Goal: Information Seeking & Learning: Learn about a topic

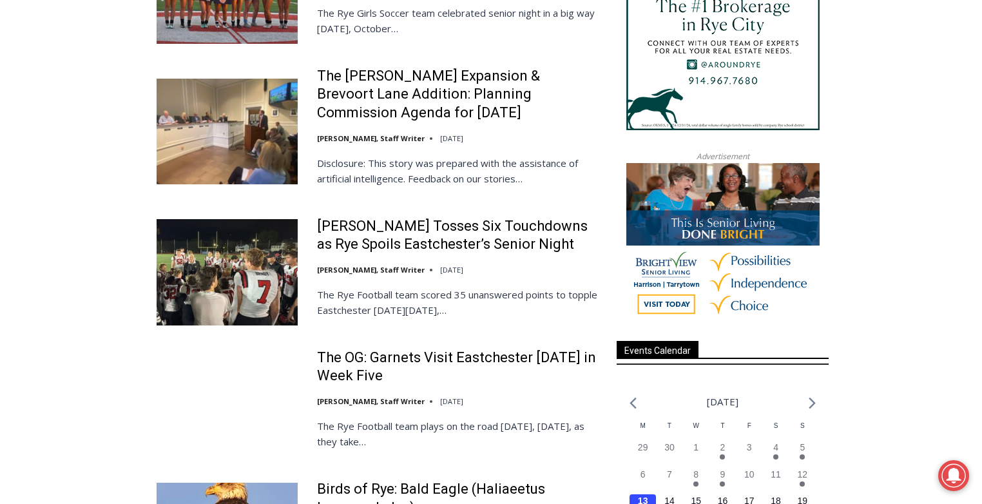
scroll to position [1457, 0]
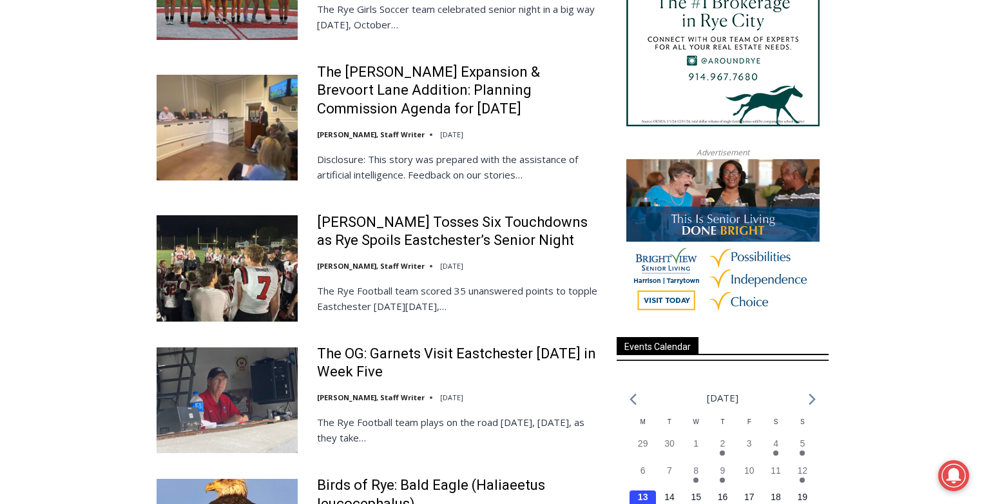
click at [235, 247] on img at bounding box center [227, 268] width 141 height 106
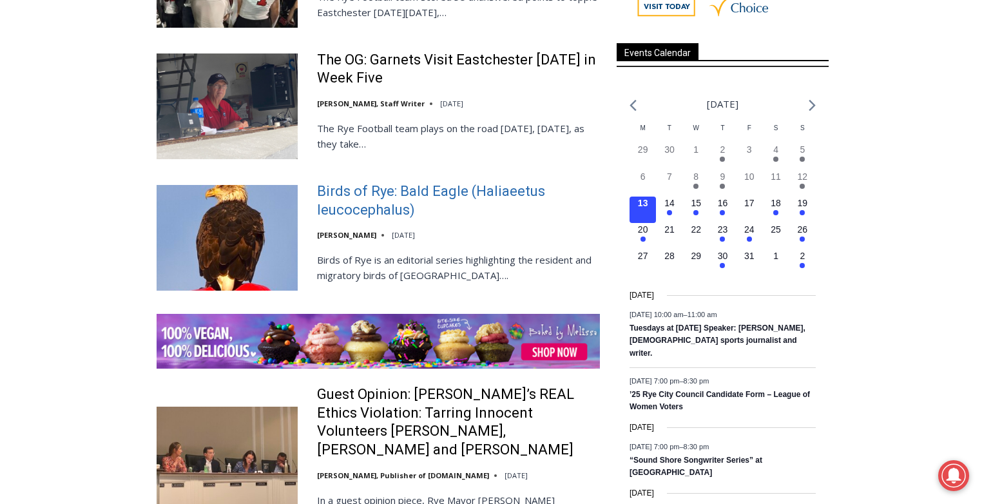
scroll to position [1925, 0]
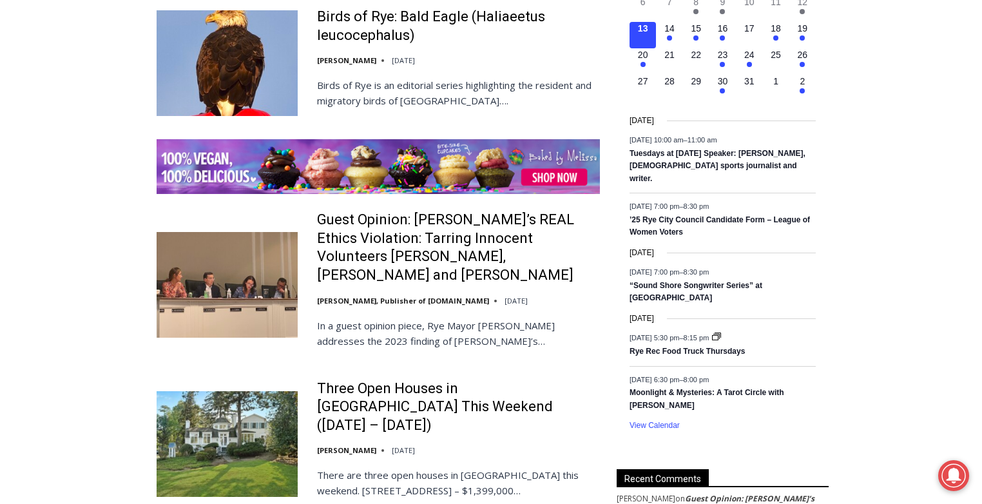
click at [248, 249] on img at bounding box center [227, 285] width 141 height 106
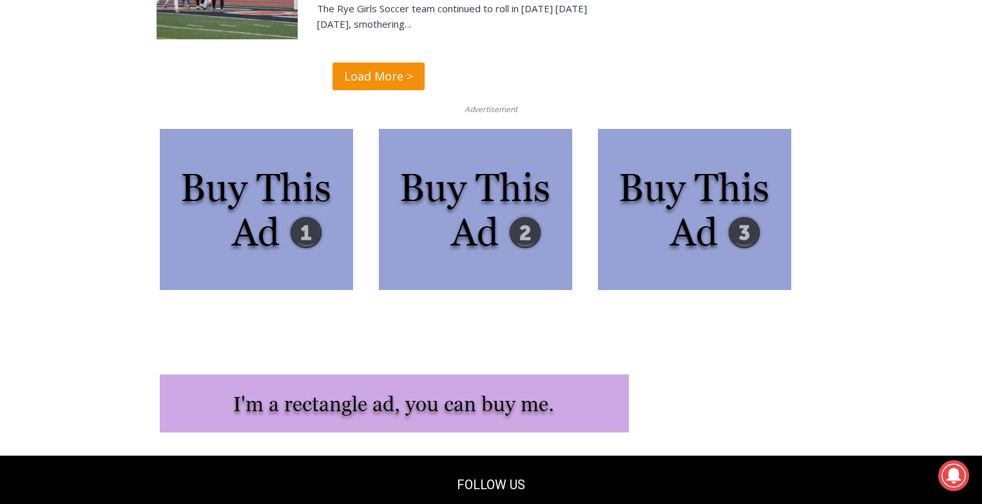
scroll to position [3287, 0]
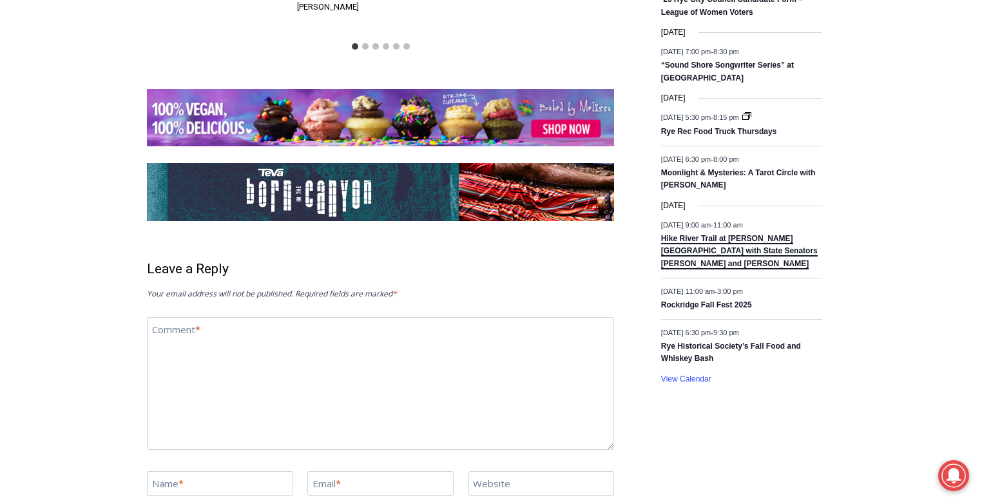
scroll to position [1937, 0]
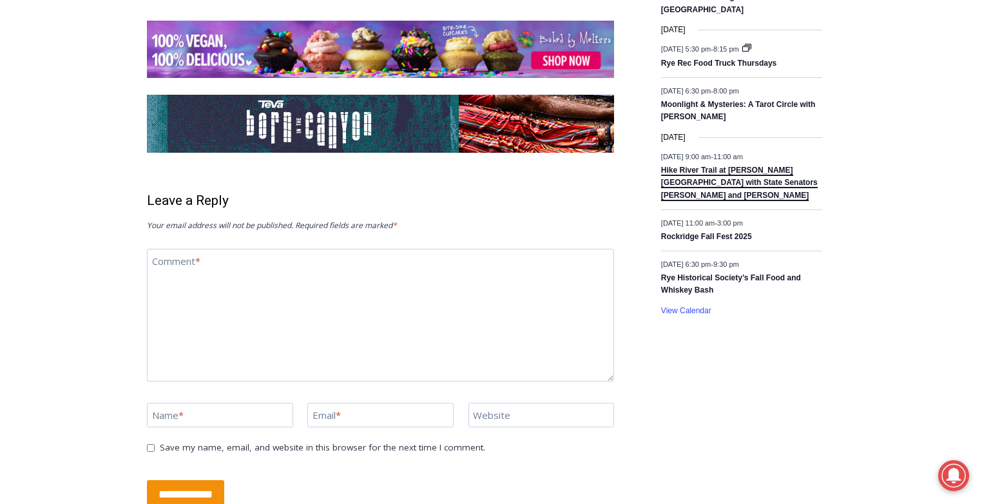
click at [693, 196] on link "Hike River Trail at [PERSON_NAME][GEOGRAPHIC_DATA] with State Senators [PERSON_…" at bounding box center [739, 183] width 157 height 35
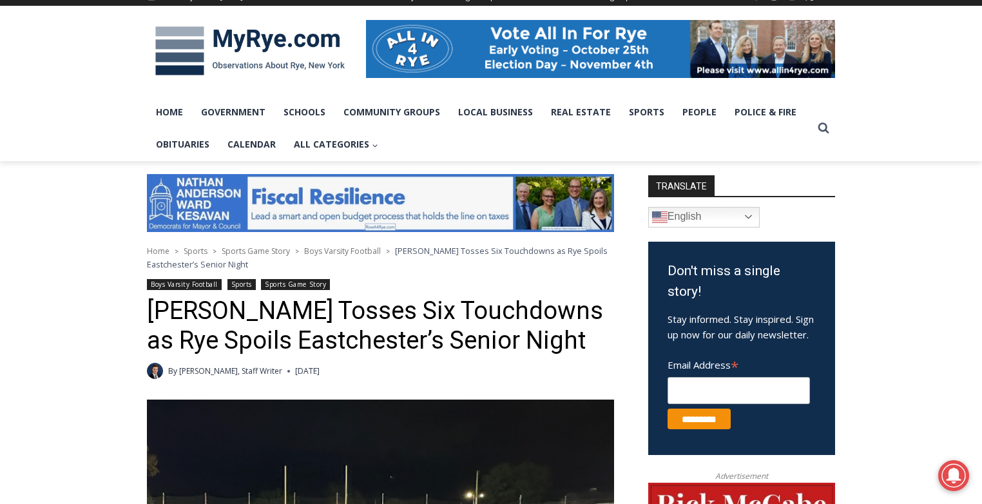
scroll to position [0, 0]
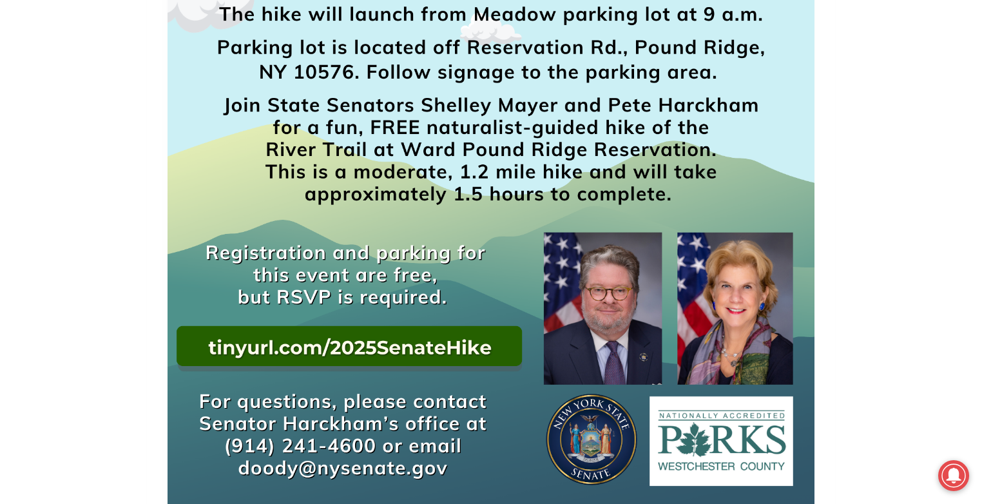
scroll to position [943, 0]
